Goal: Task Accomplishment & Management: Manage account settings

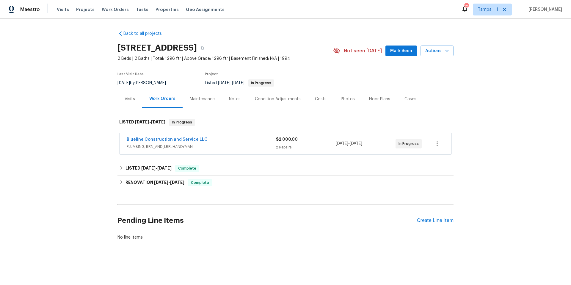
click at [253, 139] on div "Blueline Construction and Service LLC" at bounding box center [201, 139] width 149 height 7
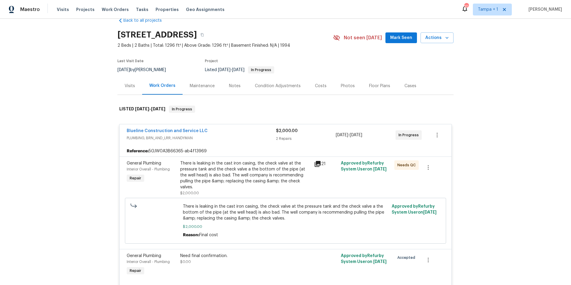
scroll to position [18, 0]
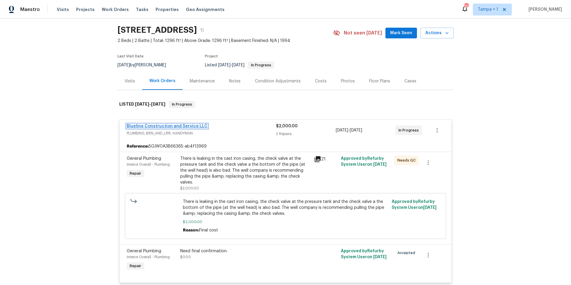
click at [165, 125] on link "Blueline Construction and Service LLC" at bounding box center [167, 126] width 81 height 4
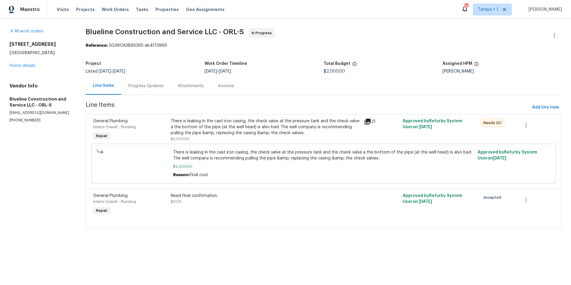
click at [147, 83] on div "Progress Updates" at bounding box center [145, 86] width 35 height 6
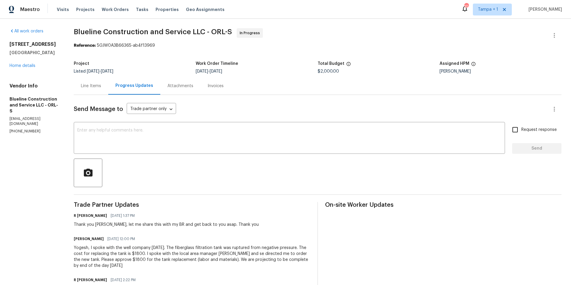
click at [101, 87] on div "Line Items" at bounding box center [91, 86] width 20 height 6
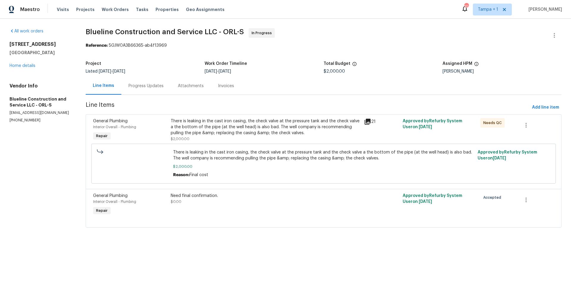
click at [278, 131] on div "There is leaking in the cast iron casing, the check valve at the pressure tank …" at bounding box center [266, 127] width 190 height 18
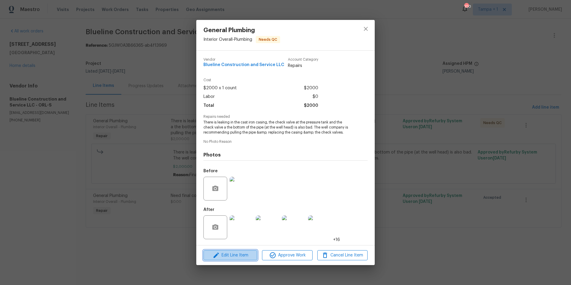
click at [237, 253] on span "Edit Line Item" at bounding box center [230, 255] width 50 height 7
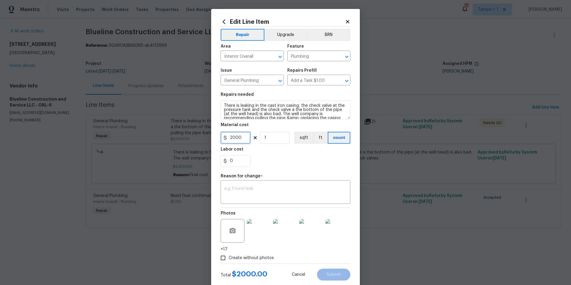
drag, startPoint x: 244, startPoint y: 141, endPoint x: 224, endPoint y: 137, distance: 20.9
click at [224, 137] on div "2000" at bounding box center [236, 138] width 30 height 12
type input "3800"
click at [232, 193] on textarea at bounding box center [285, 192] width 123 height 12
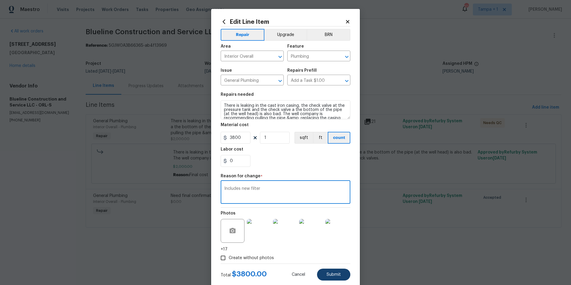
type textarea "Includes new filter"
click at [332, 274] on span "Submit" at bounding box center [333, 274] width 14 height 4
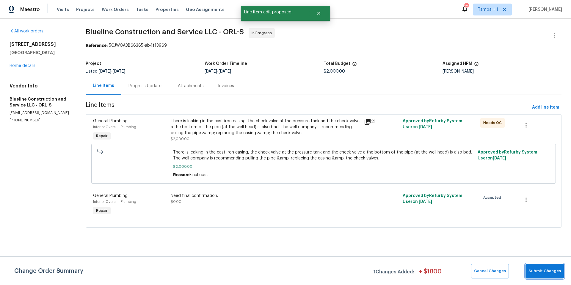
click at [552, 274] on button "Submit Changes" at bounding box center [544, 271] width 38 height 15
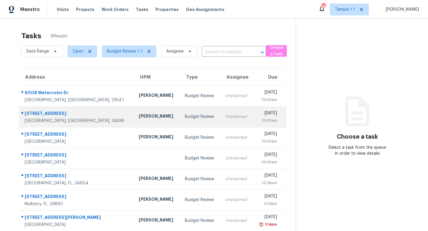
scroll to position [26, 0]
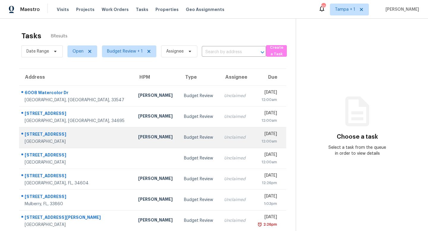
scroll to position [26, 0]
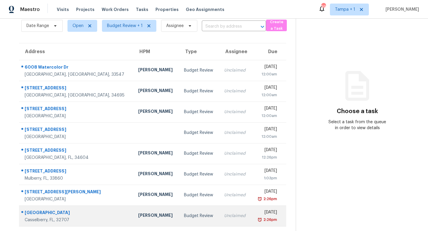
click at [184, 214] on div "Budget Review" at bounding box center [199, 216] width 31 height 6
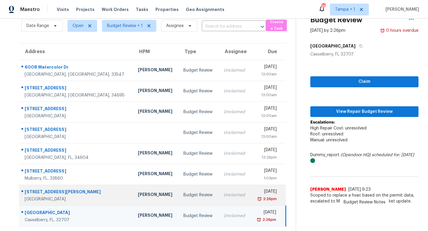
click at [186, 196] on td "Budget Review" at bounding box center [199, 195] width 40 height 21
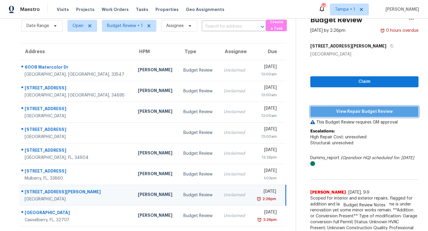
click at [364, 112] on span "View Repair Budget Review" at bounding box center [364, 111] width 99 height 7
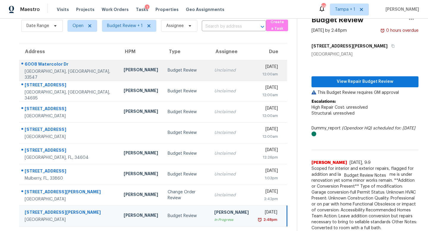
click at [180, 71] on div "Budget Review" at bounding box center [186, 70] width 37 height 6
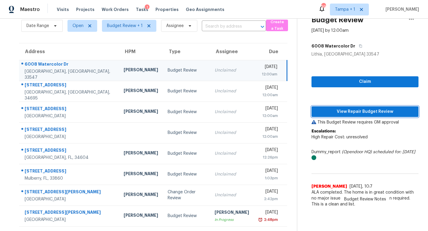
click at [360, 115] on span "View Repair Budget Review" at bounding box center [365, 111] width 98 height 7
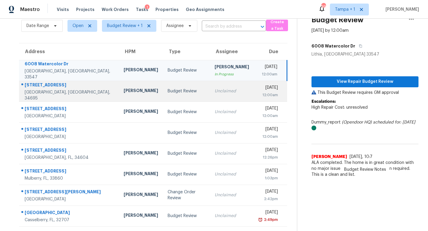
click at [210, 91] on td "Unclaimed" at bounding box center [232, 91] width 44 height 21
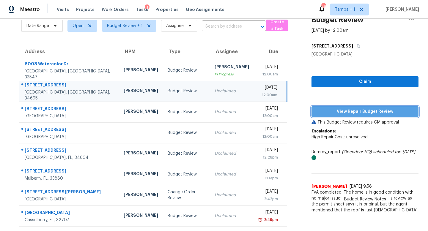
click at [362, 107] on button "View Repair Budget Review" at bounding box center [365, 111] width 107 height 11
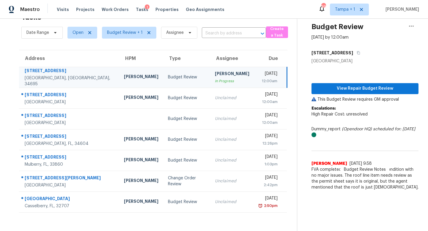
scroll to position [19, 0]
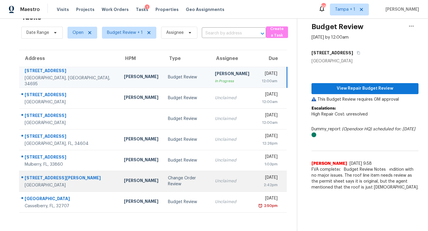
click at [187, 181] on td "Change Order Review" at bounding box center [186, 181] width 47 height 21
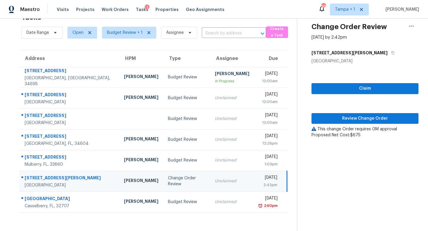
click at [368, 117] on span "Review Change Order" at bounding box center [365, 118] width 98 height 7
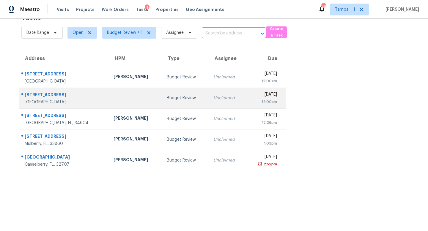
click at [209, 102] on td "Unclaimed" at bounding box center [227, 98] width 37 height 21
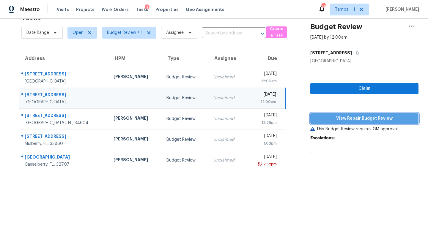
click at [367, 117] on span "View Repair Budget Review" at bounding box center [364, 118] width 99 height 7
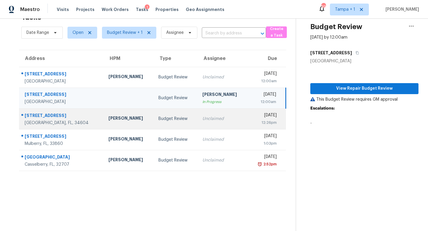
click at [202, 119] on div "Unclaimed" at bounding box center [222, 119] width 41 height 6
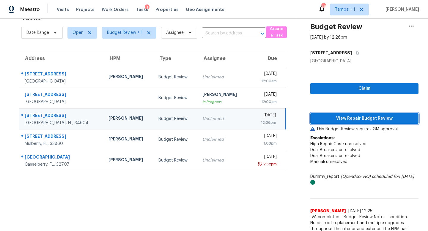
click at [374, 120] on span "View Repair Budget Review" at bounding box center [364, 118] width 99 height 7
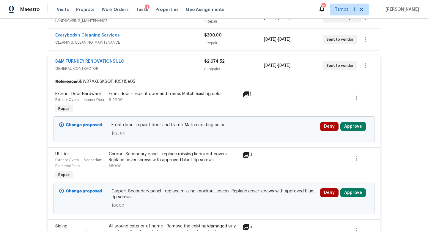
scroll to position [141, 0]
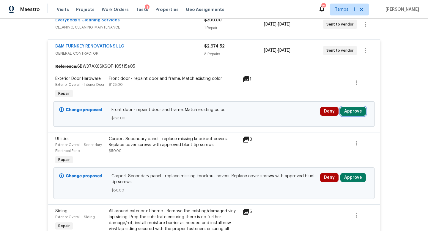
click at [360, 116] on button "Approve" at bounding box center [353, 111] width 26 height 9
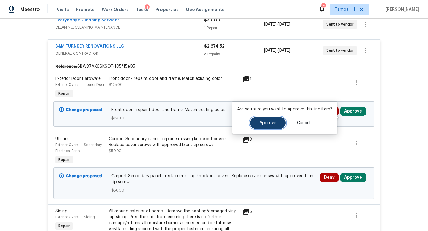
click at [264, 122] on span "Approve" at bounding box center [268, 123] width 17 height 4
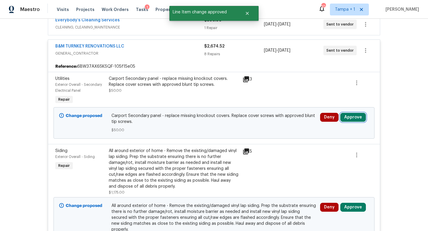
click at [350, 118] on button "Approve" at bounding box center [353, 117] width 26 height 9
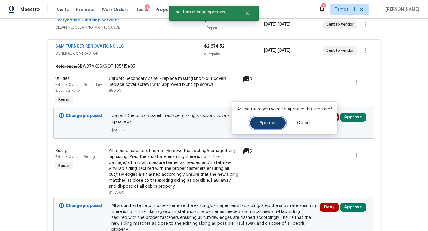
click at [270, 123] on span "Approve" at bounding box center [268, 123] width 17 height 4
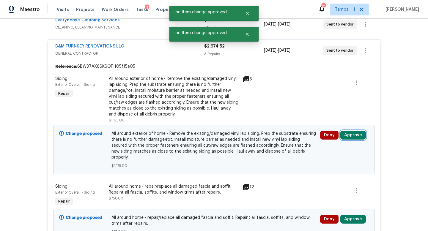
click at [350, 131] on button "Approve" at bounding box center [353, 135] width 26 height 9
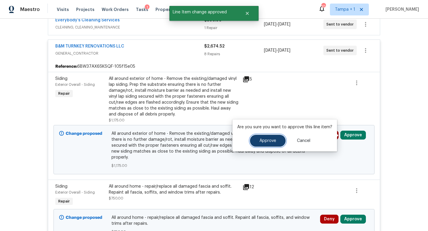
click at [258, 140] on button "Approve" at bounding box center [268, 141] width 36 height 12
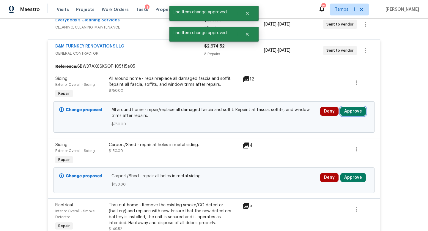
click at [354, 112] on button "Approve" at bounding box center [353, 111] width 26 height 9
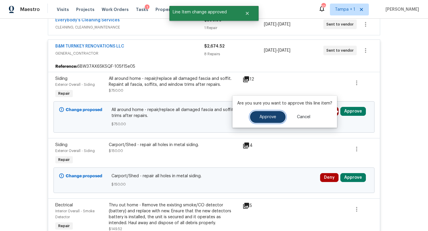
click at [266, 118] on span "Approve" at bounding box center [268, 117] width 17 height 4
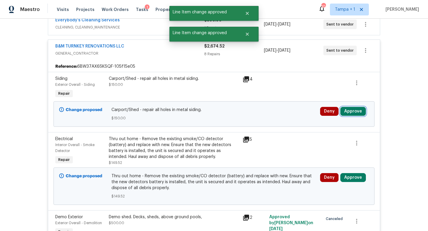
click at [353, 111] on button "Approve" at bounding box center [353, 111] width 26 height 9
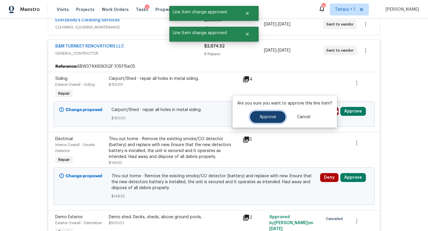
click at [264, 116] on span "Approve" at bounding box center [268, 117] width 17 height 4
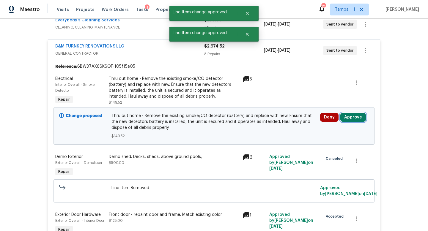
click at [356, 119] on button "Approve" at bounding box center [353, 117] width 26 height 9
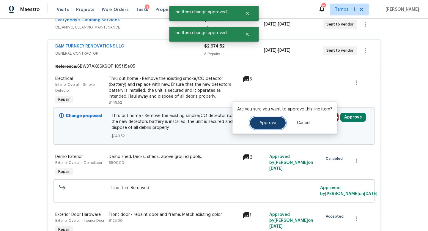
click at [267, 124] on span "Approve" at bounding box center [268, 123] width 17 height 4
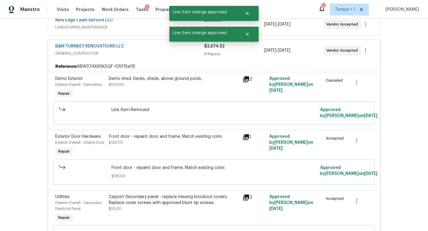
click at [146, 55] on span "GENERAL_CONTRACTOR" at bounding box center [129, 54] width 149 height 6
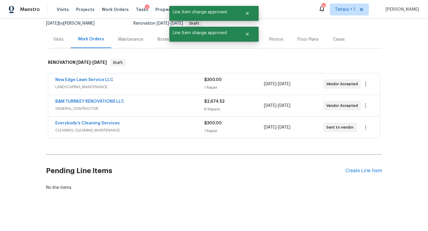
scroll to position [0, 0]
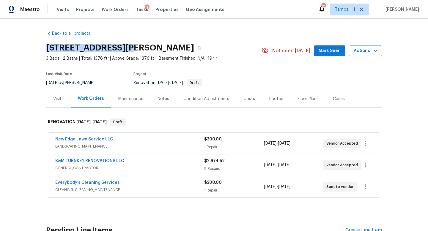
drag, startPoint x: 45, startPoint y: 48, endPoint x: 125, endPoint y: 48, distance: 79.7
click at [125, 48] on div "Back to all projects 2812 Tom Brewer Ln, Plant City, FL 33566 3 Beds | 2 Baths …" at bounding box center [214, 125] width 428 height 213
copy h2 "[STREET_ADDRESS][PERSON_NAME]"
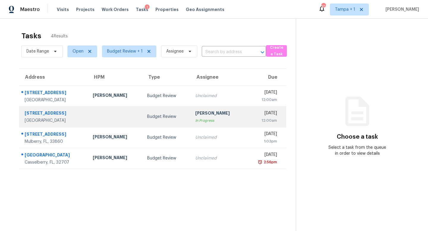
click at [257, 117] on div "[DATE]" at bounding box center [263, 113] width 27 height 7
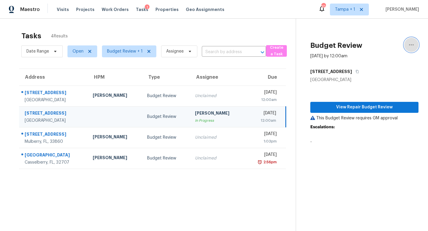
click at [415, 44] on button "button" at bounding box center [411, 45] width 14 height 14
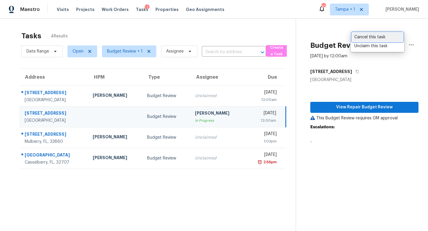
click at [378, 37] on div "Cancel this task" at bounding box center [377, 37] width 46 height 6
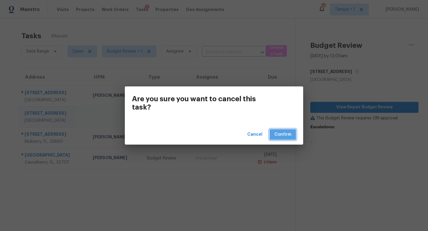
click at [283, 136] on span "Confirm" at bounding box center [282, 134] width 17 height 7
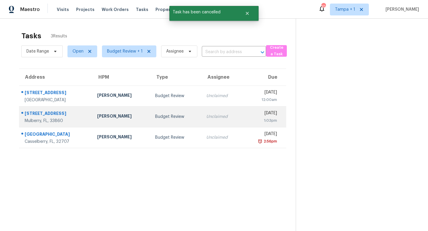
click at [175, 117] on div "Budget Review" at bounding box center [176, 117] width 42 height 6
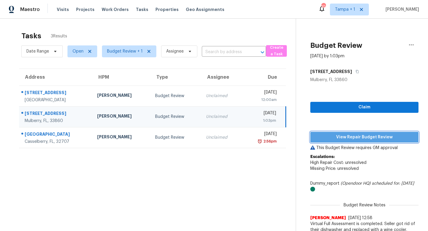
click at [363, 136] on span "View Repair Budget Review" at bounding box center [364, 137] width 99 height 7
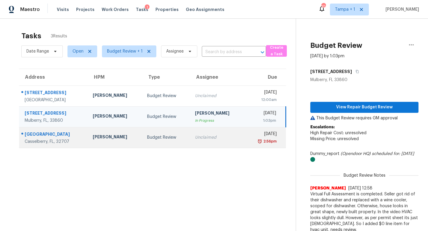
click at [178, 138] on div "Budget Review" at bounding box center [166, 138] width 38 height 6
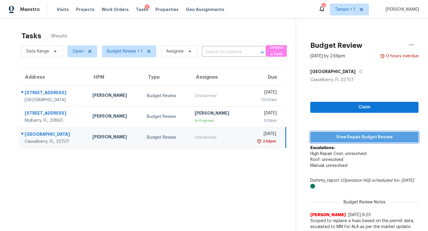
click at [359, 138] on span "View Repair Budget Review" at bounding box center [364, 137] width 99 height 7
